Goal: Transaction & Acquisition: Download file/media

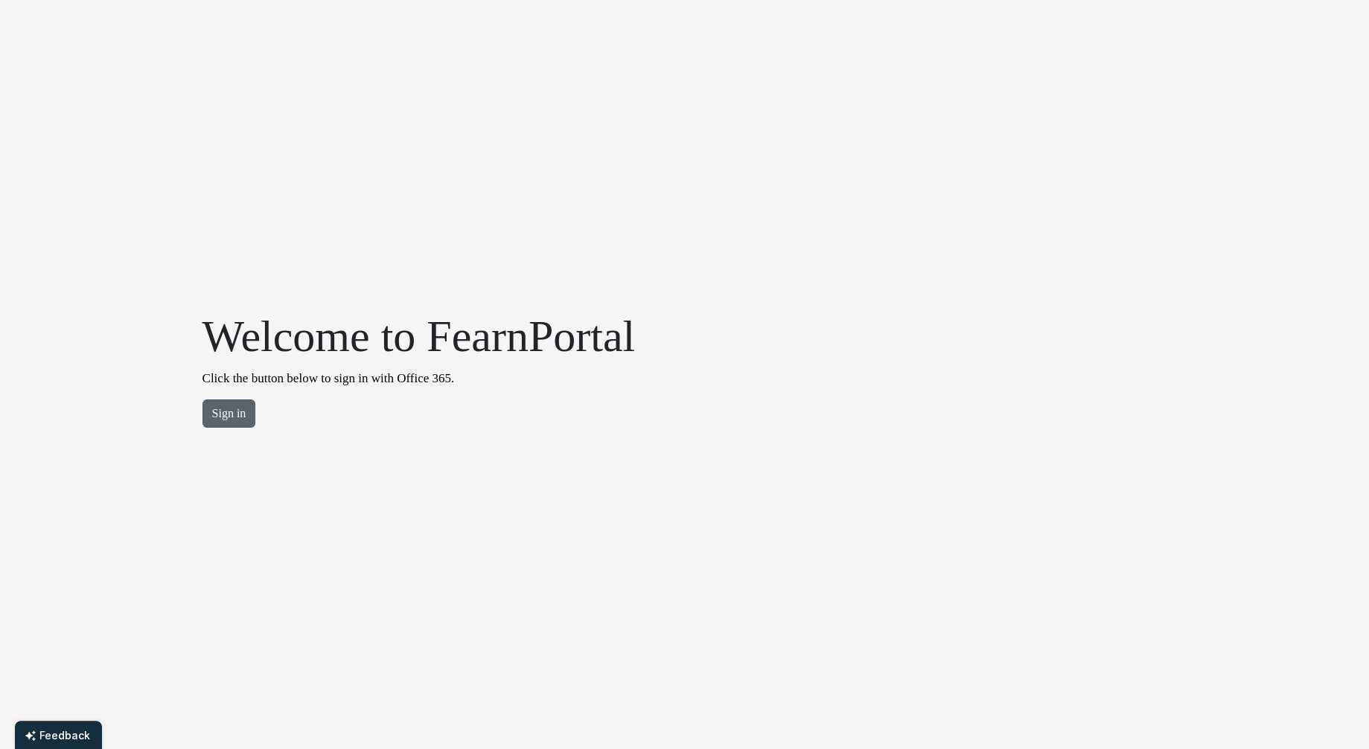
click at [223, 420] on button "Sign in" at bounding box center [229, 414] width 54 height 28
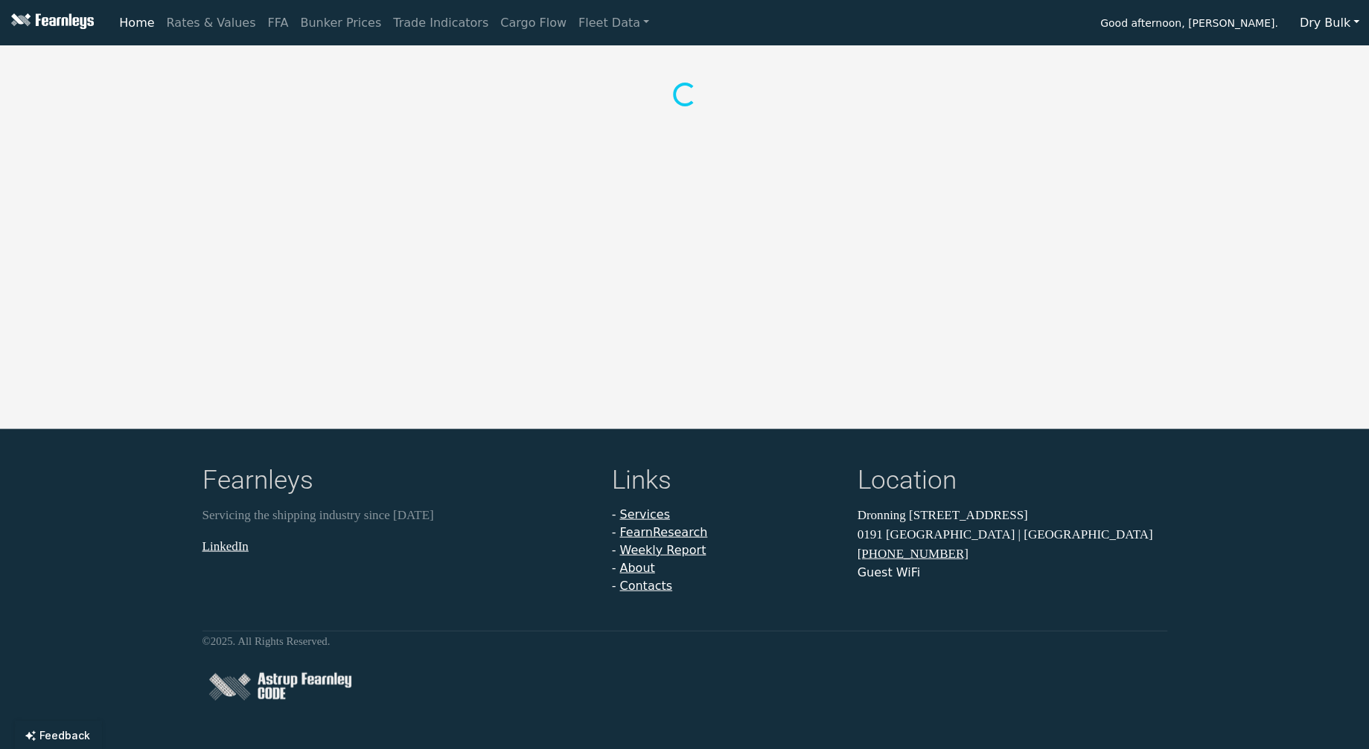
click at [1342, 22] on button "Dry Bulk" at bounding box center [1329, 23] width 79 height 28
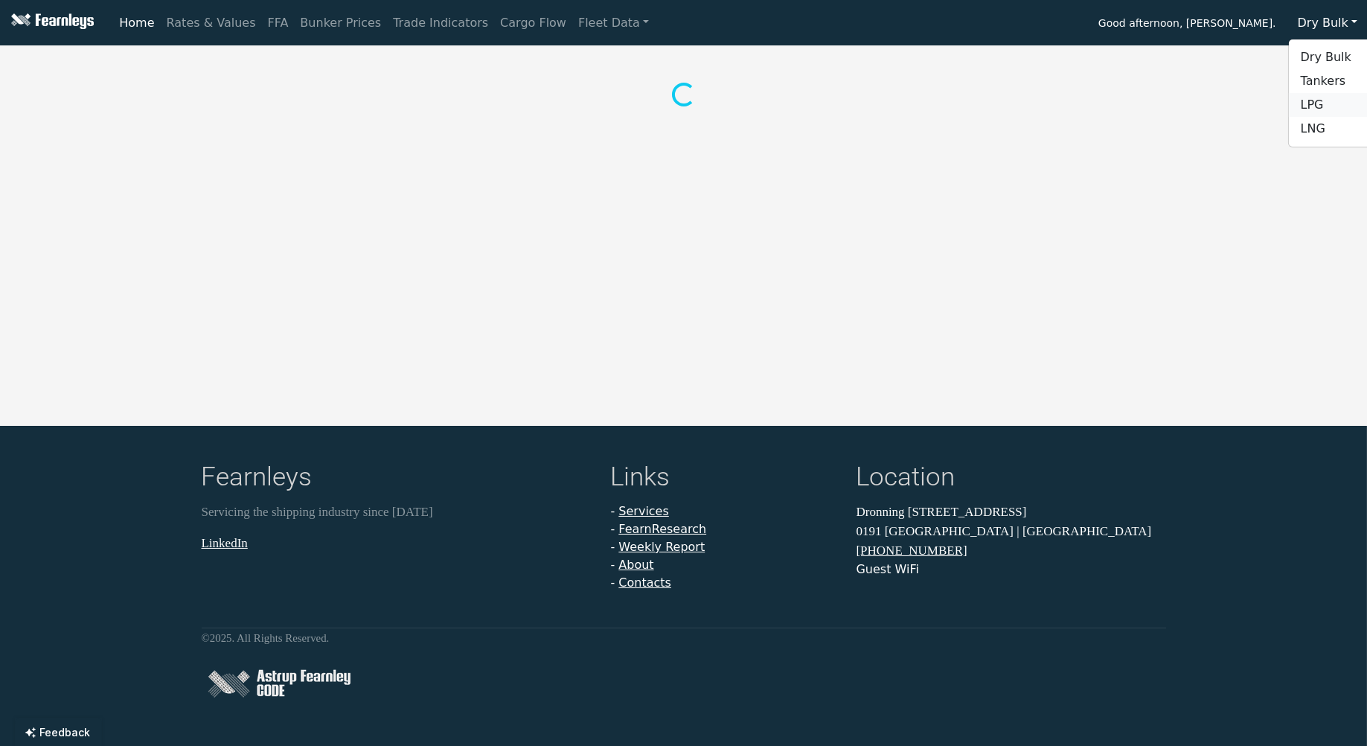
click at [1333, 106] on link "LPG" at bounding box center [1348, 105] width 118 height 24
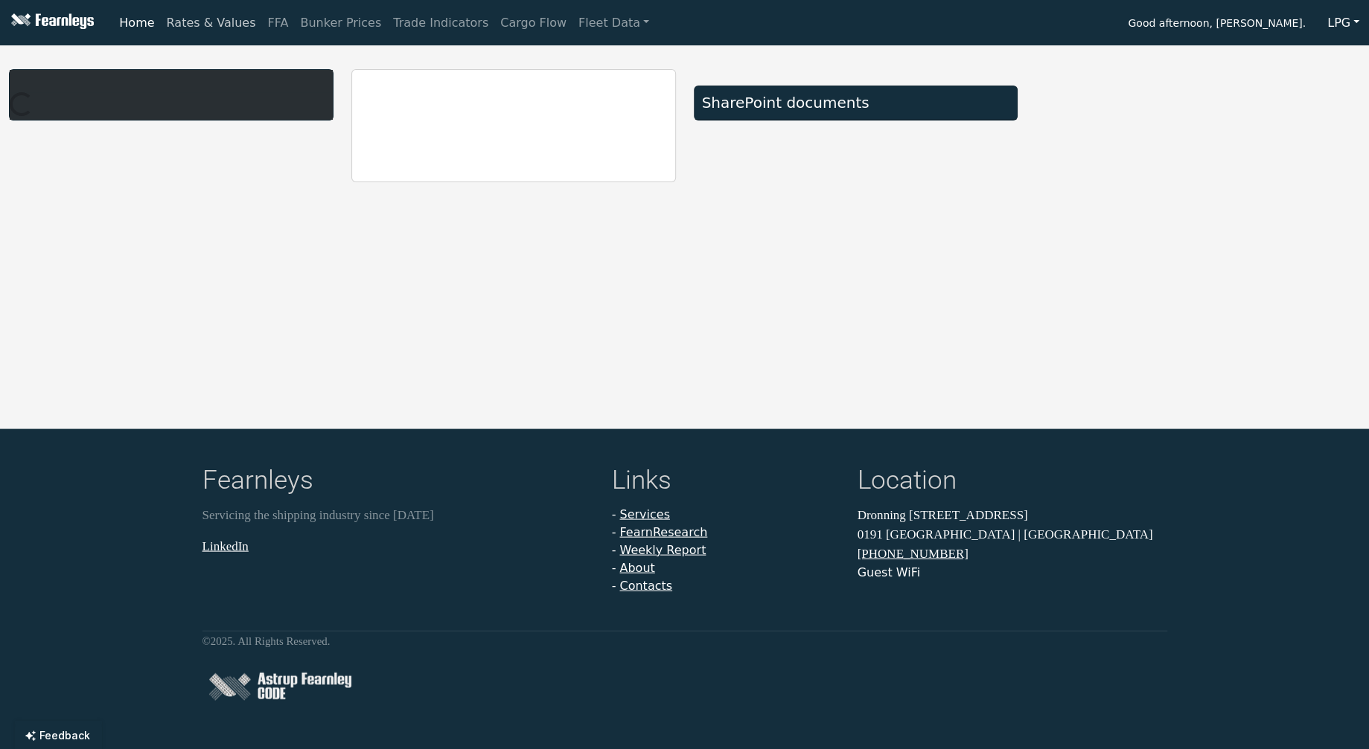
click at [170, 29] on link "Rates & Values" at bounding box center [211, 23] width 101 height 30
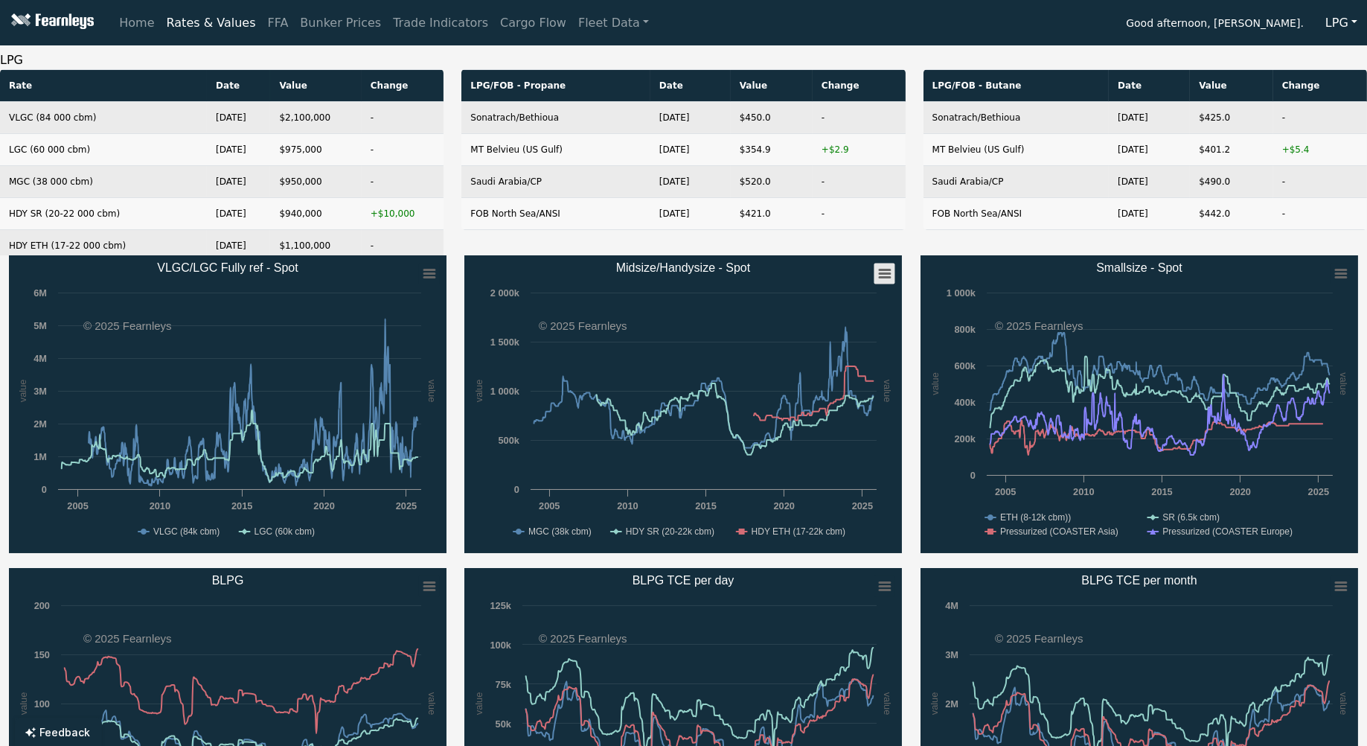
click at [889, 275] on rect "Midsize/Handysize - Spot" at bounding box center [884, 273] width 21 height 21
click at [840, 345] on li "Download XLS" at bounding box center [836, 345] width 103 height 21
